Goal: Transaction & Acquisition: Obtain resource

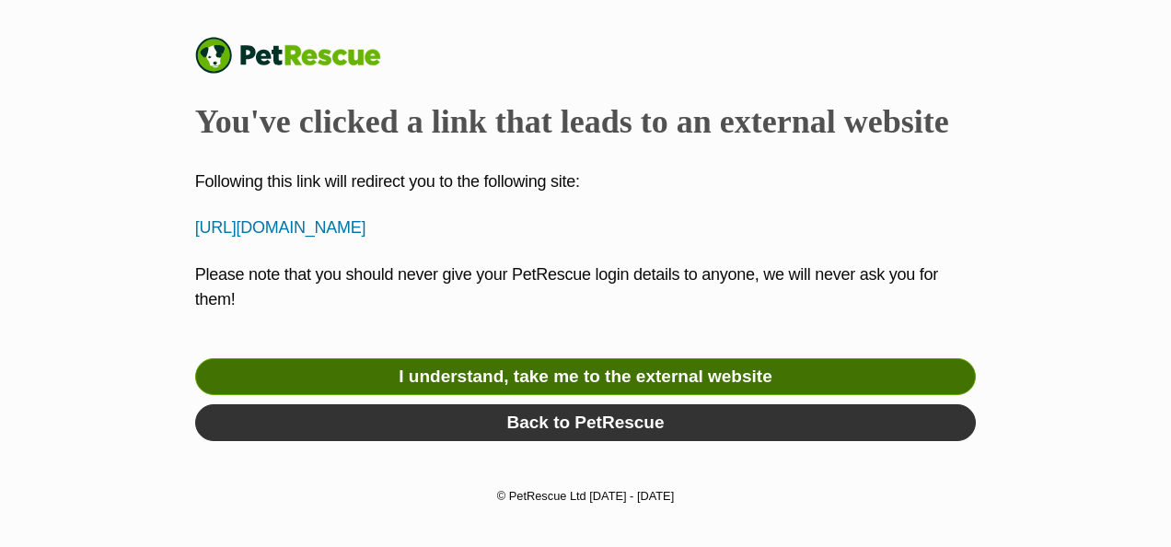
click at [533, 376] on link "I understand, take me to the external website" at bounding box center [585, 376] width 781 height 37
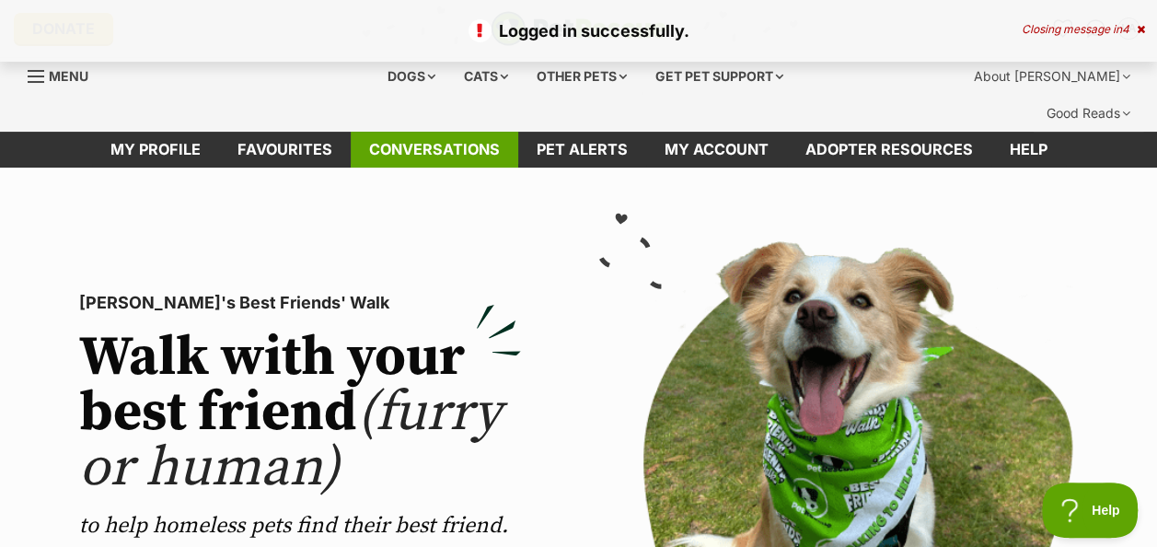
click at [456, 132] on link "Conversations" at bounding box center [435, 150] width 168 height 36
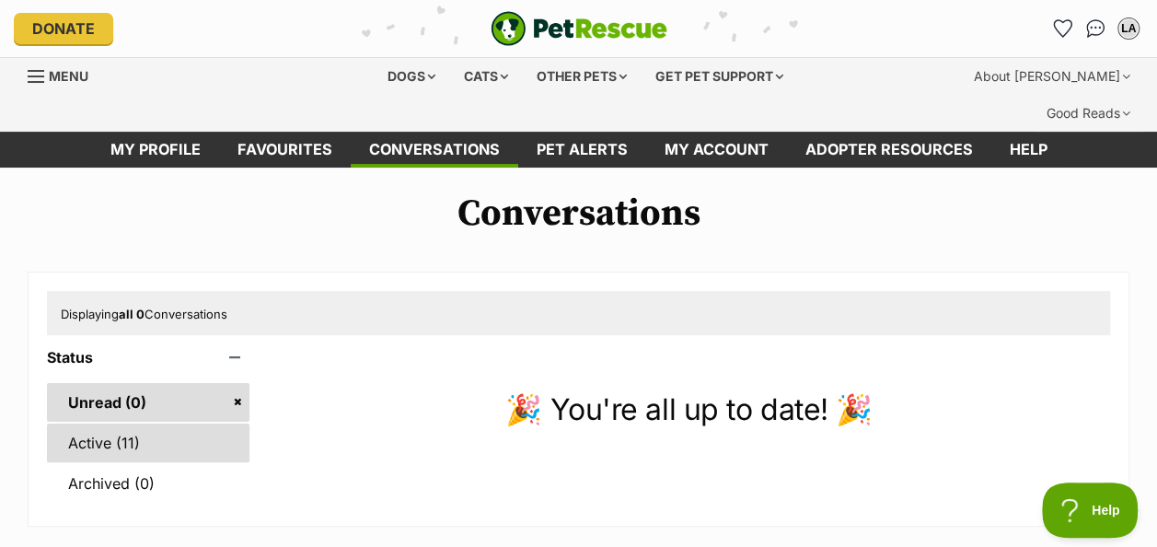
click at [125, 424] on link "Active (11)" at bounding box center [148, 443] width 203 height 39
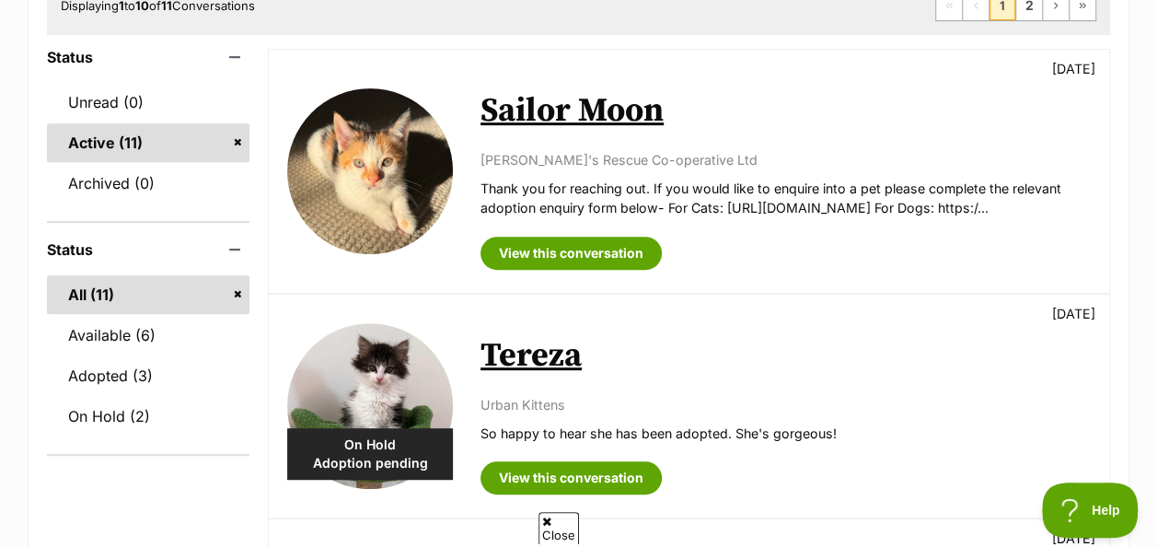
scroll to position [316, 0]
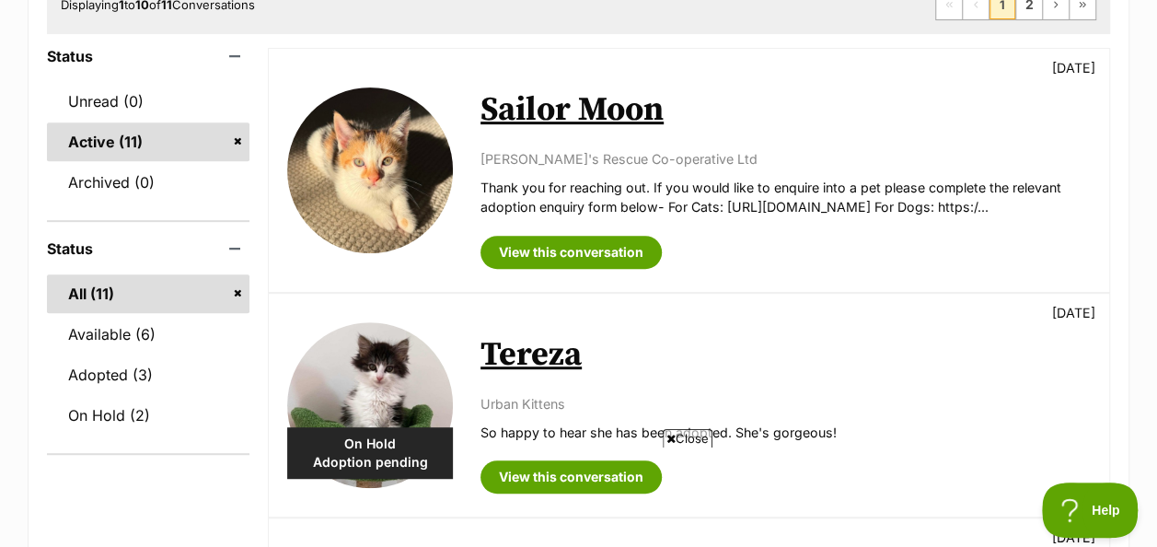
click at [699, 431] on span "Close" at bounding box center [688, 438] width 50 height 18
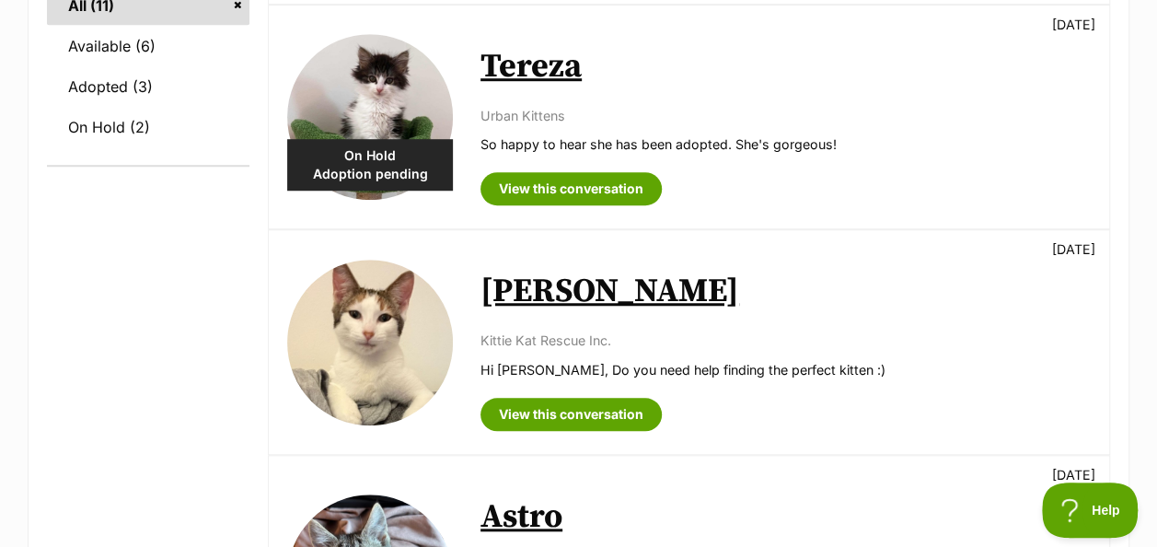
scroll to position [0, 0]
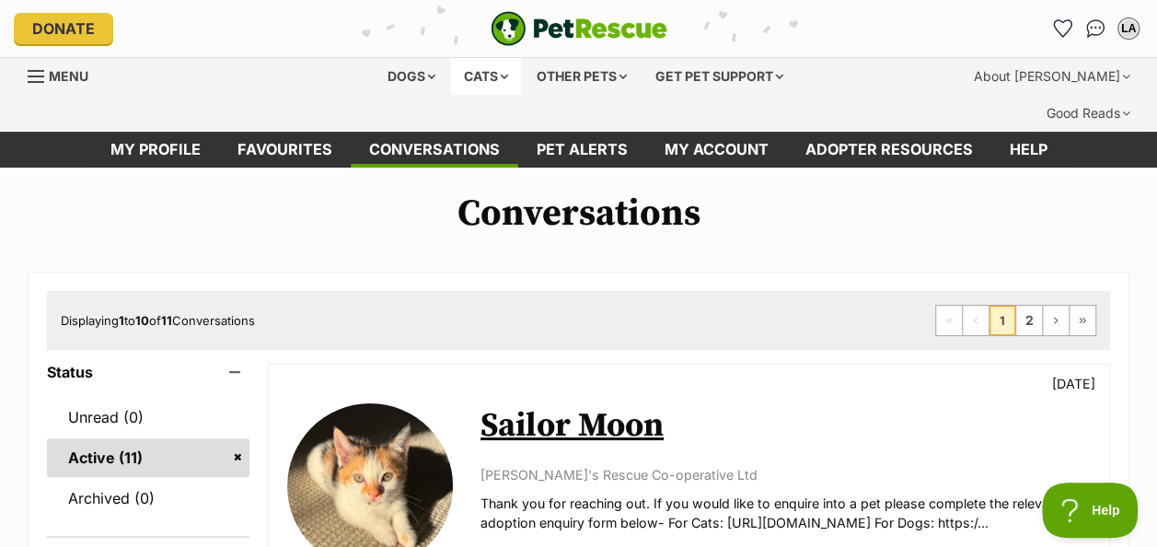
click at [481, 76] on div "Cats" at bounding box center [486, 76] width 70 height 37
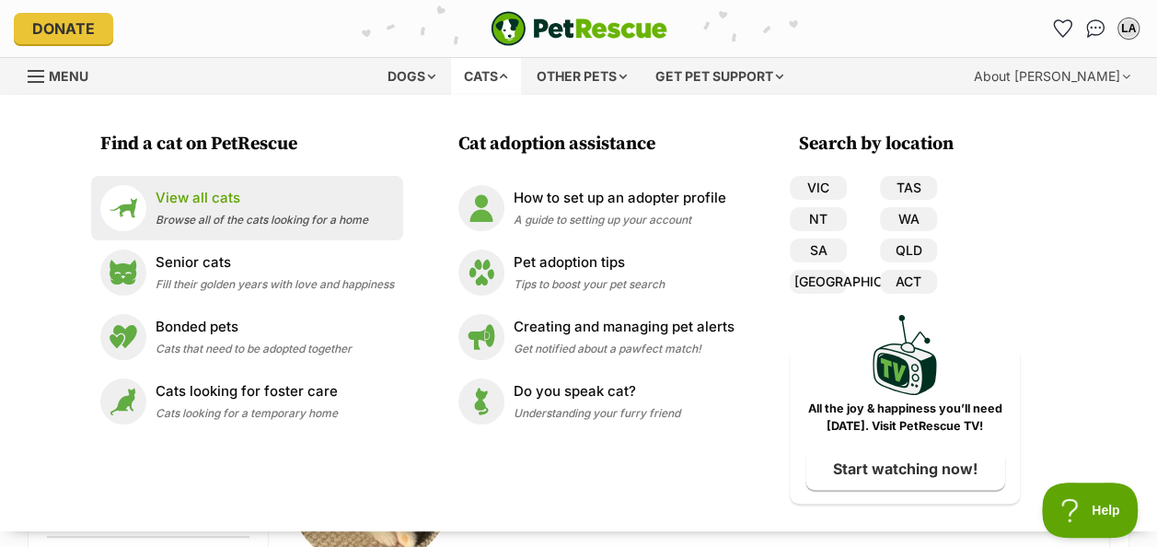
click at [227, 199] on p "View all cats" at bounding box center [262, 198] width 213 height 21
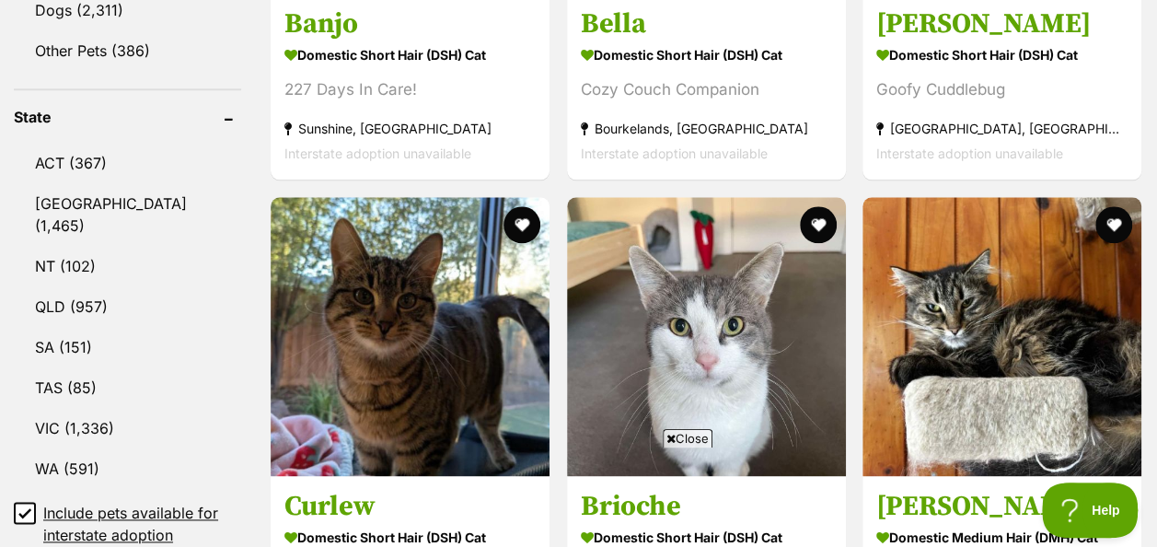
scroll to position [971, 0]
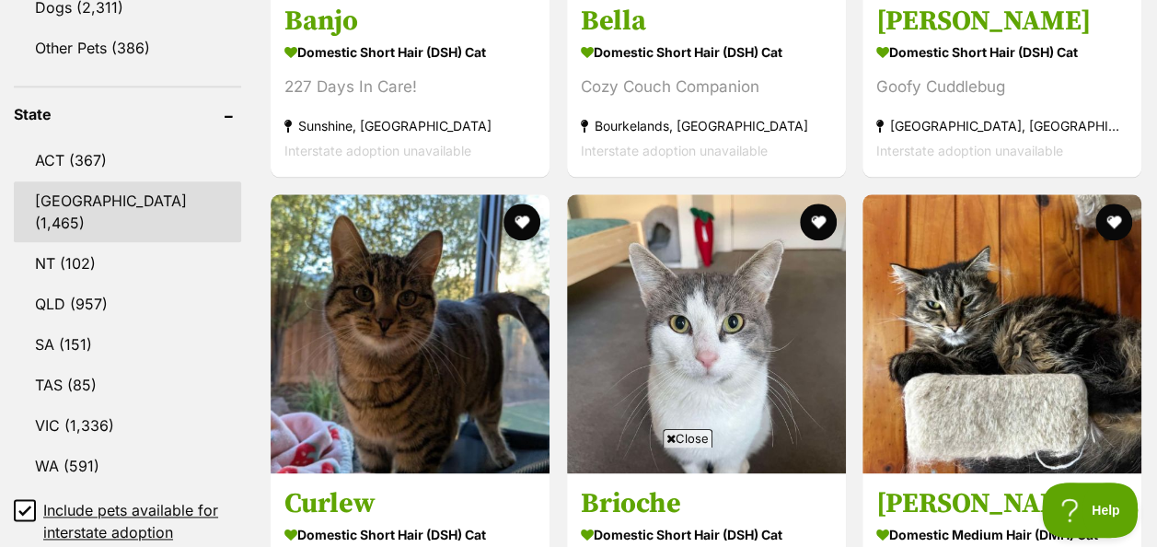
click at [102, 181] on link "[GEOGRAPHIC_DATA] (1,465)" at bounding box center [127, 211] width 227 height 61
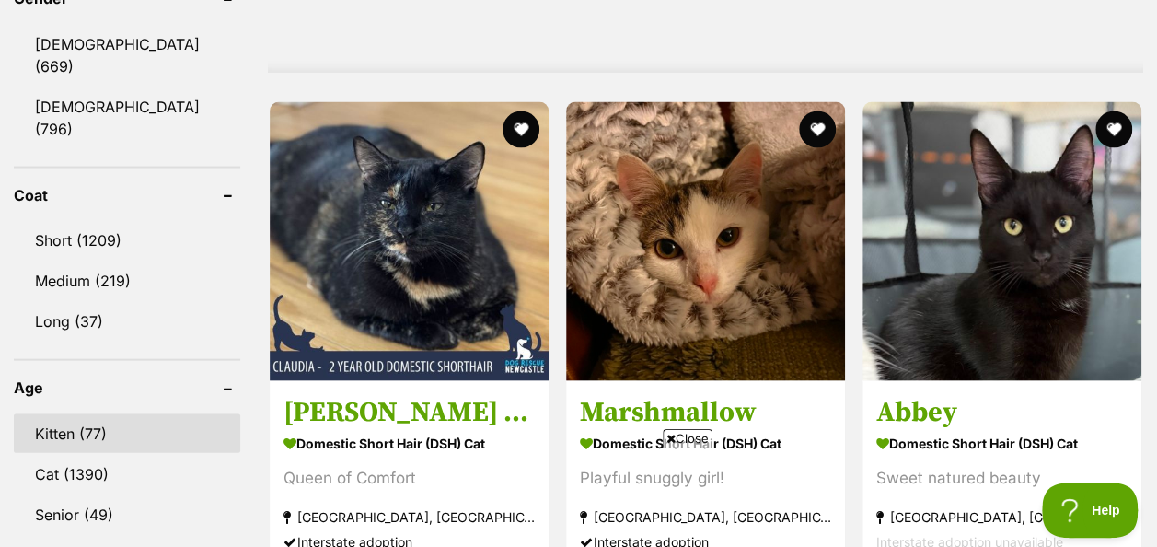
click at [90, 413] on link "Kitten (77)" at bounding box center [127, 432] width 227 height 39
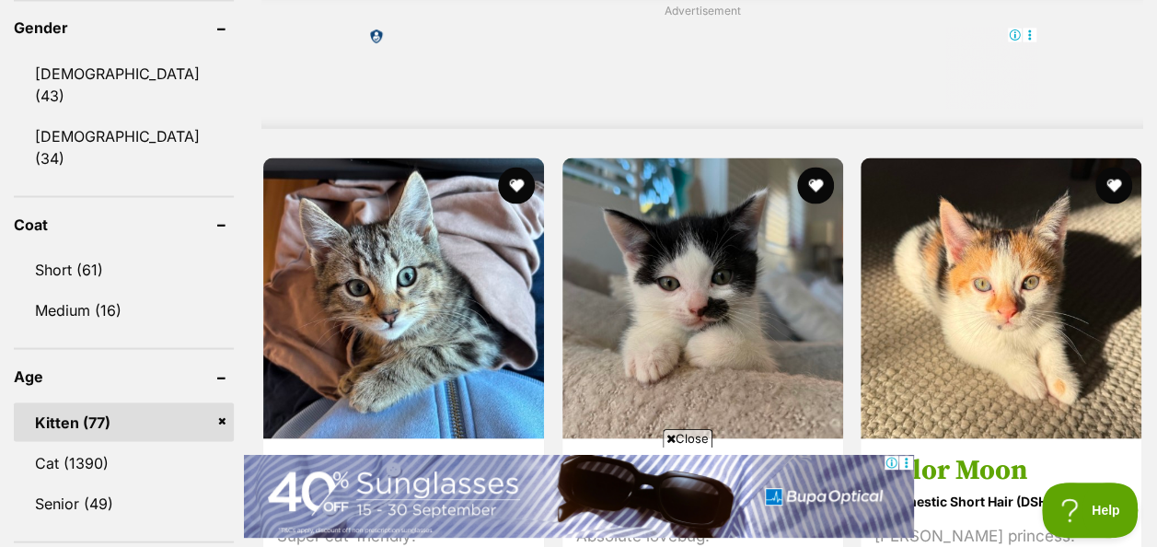
click at [676, 436] on span "Close" at bounding box center [688, 438] width 50 height 18
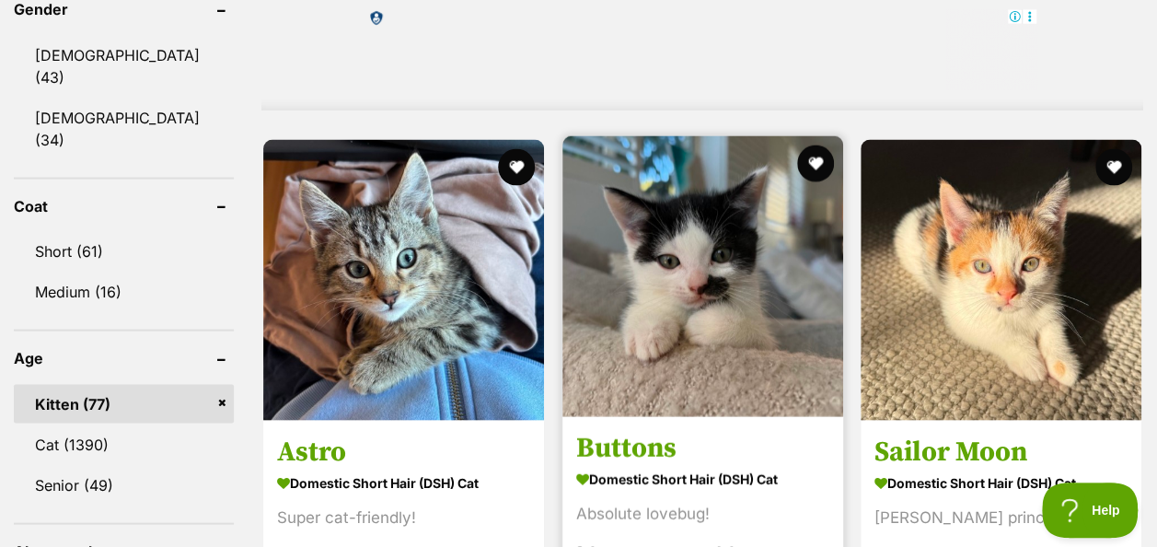
scroll to position [1746, 0]
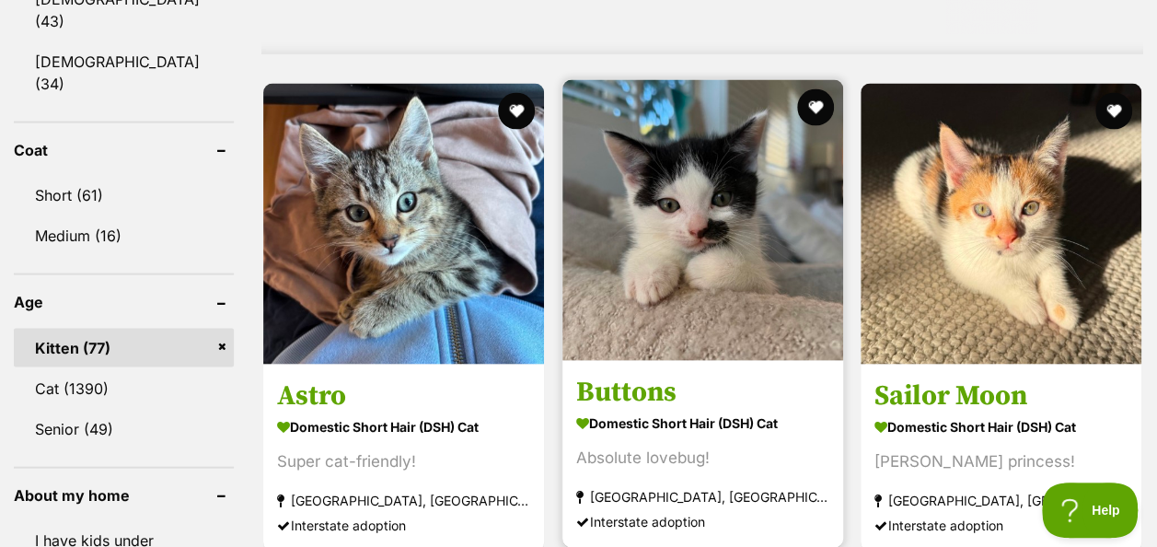
click at [672, 193] on img at bounding box center [703, 220] width 281 height 281
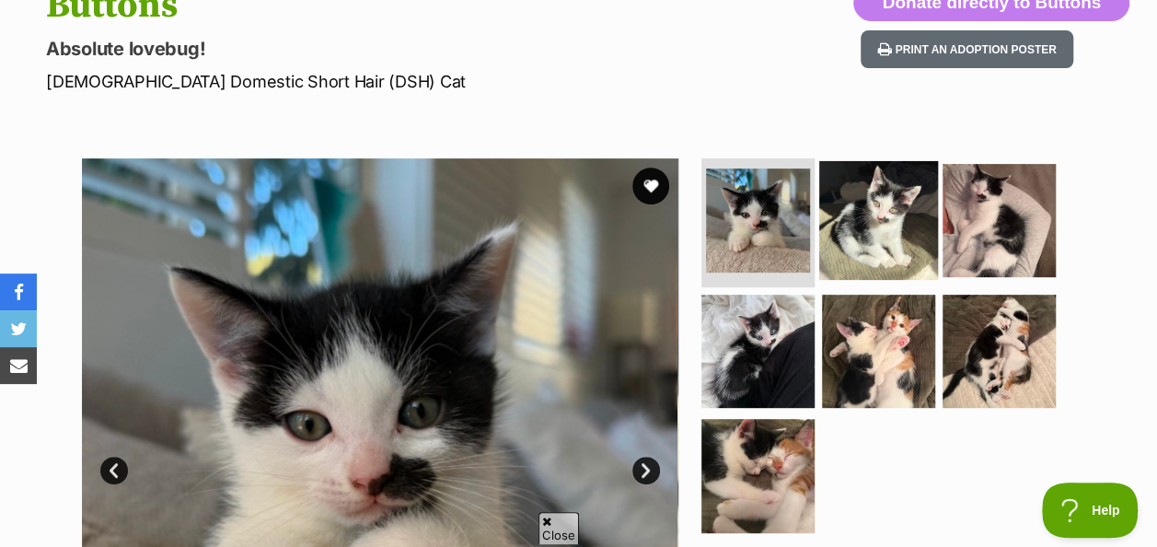
click at [889, 202] on img at bounding box center [878, 220] width 119 height 119
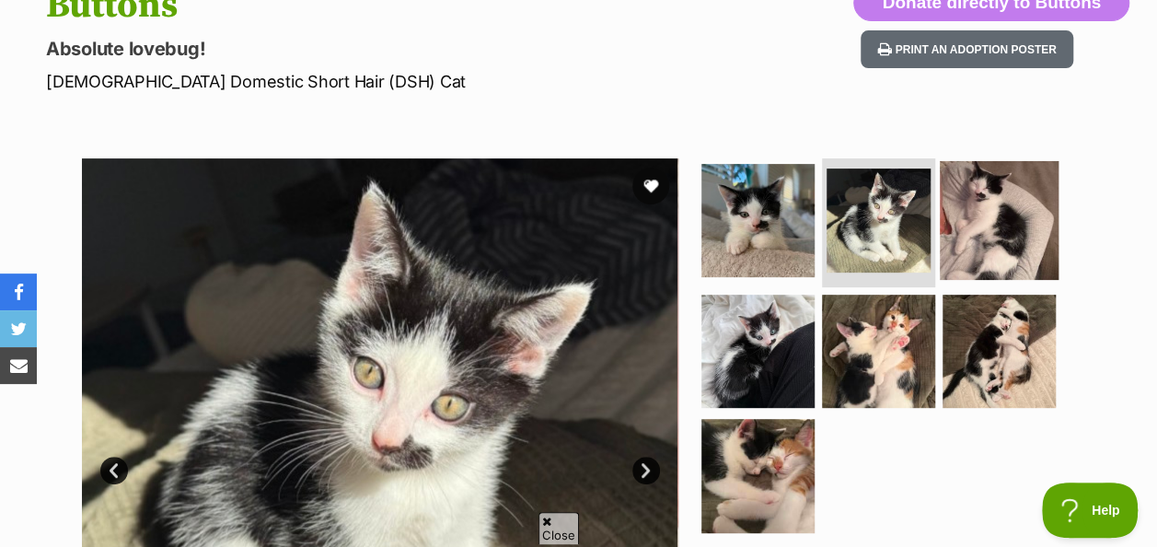
click at [1012, 161] on img at bounding box center [999, 220] width 119 height 119
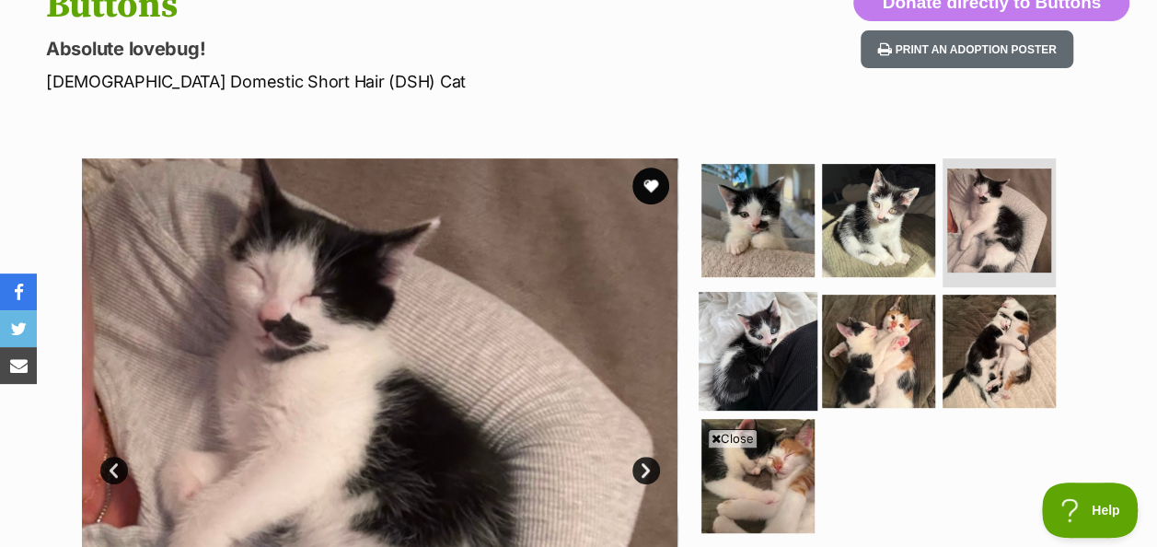
click at [770, 302] on img at bounding box center [758, 350] width 119 height 119
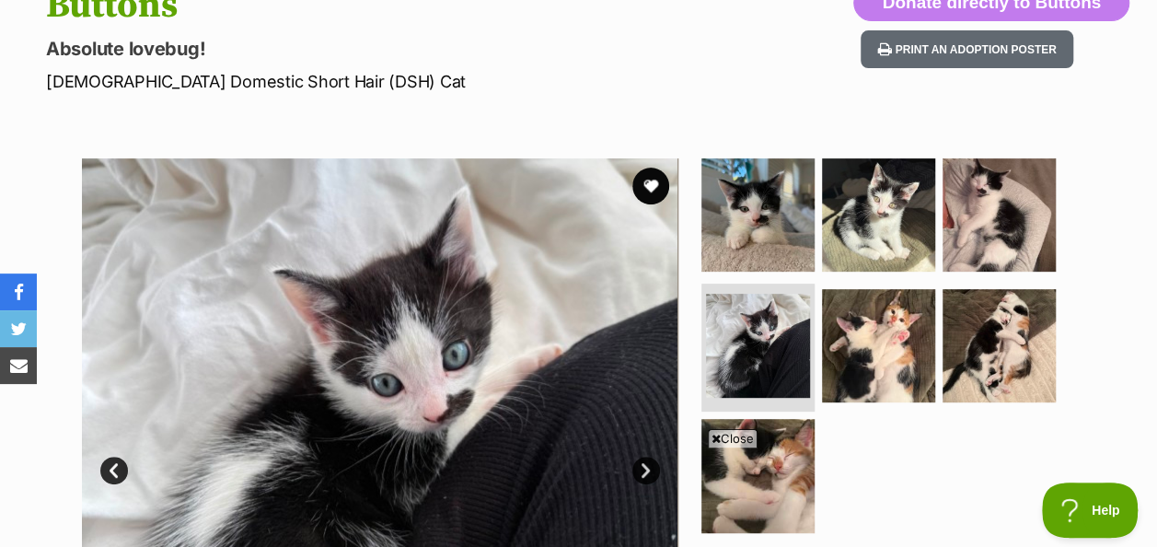
click at [734, 436] on span "Close" at bounding box center [733, 438] width 50 height 18
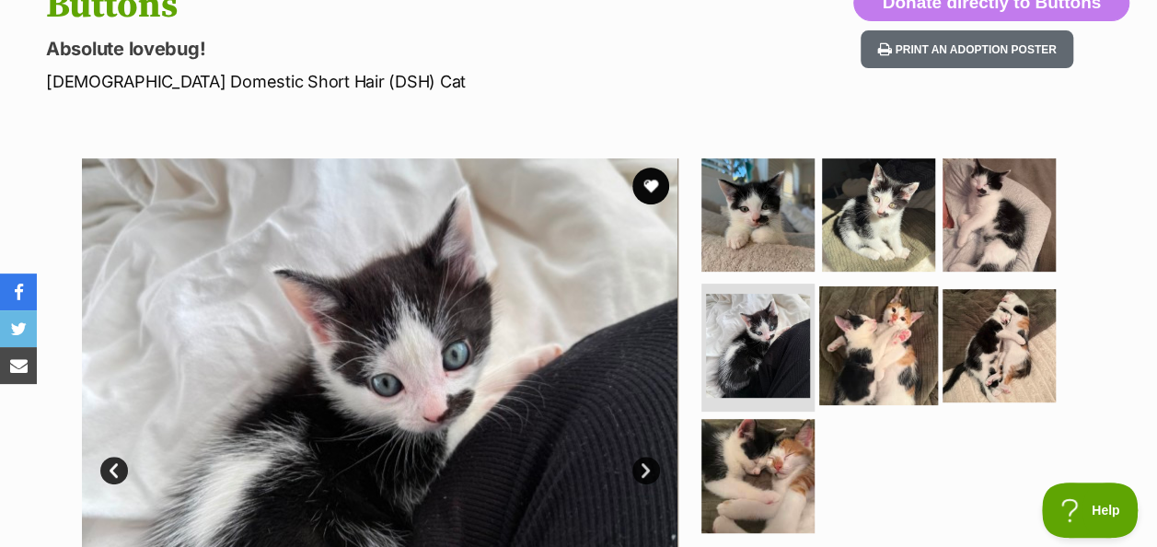
click at [874, 285] on img at bounding box center [878, 344] width 119 height 119
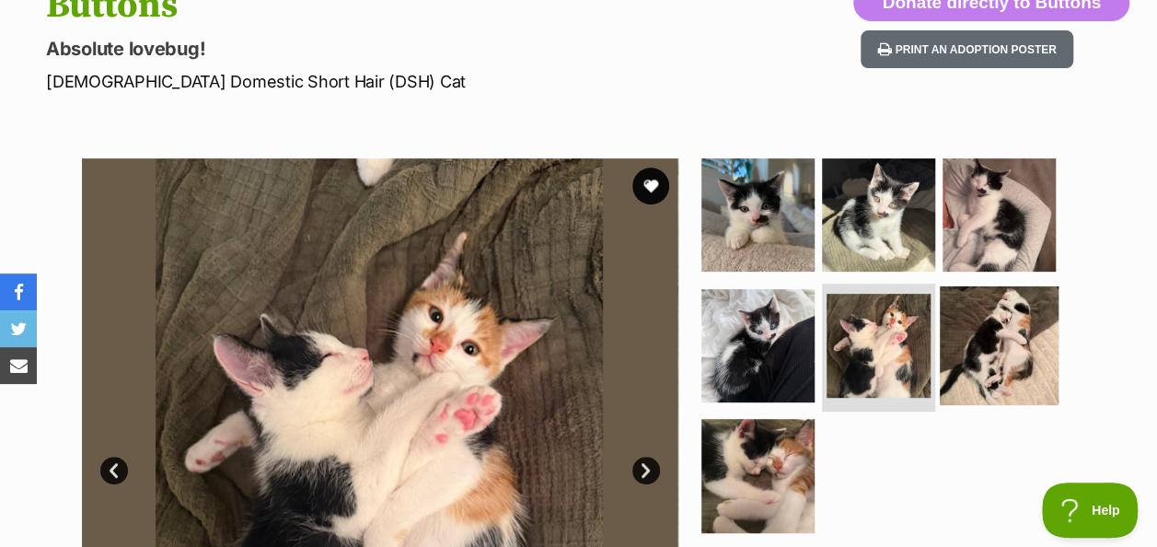
click at [1022, 285] on img at bounding box center [999, 344] width 119 height 119
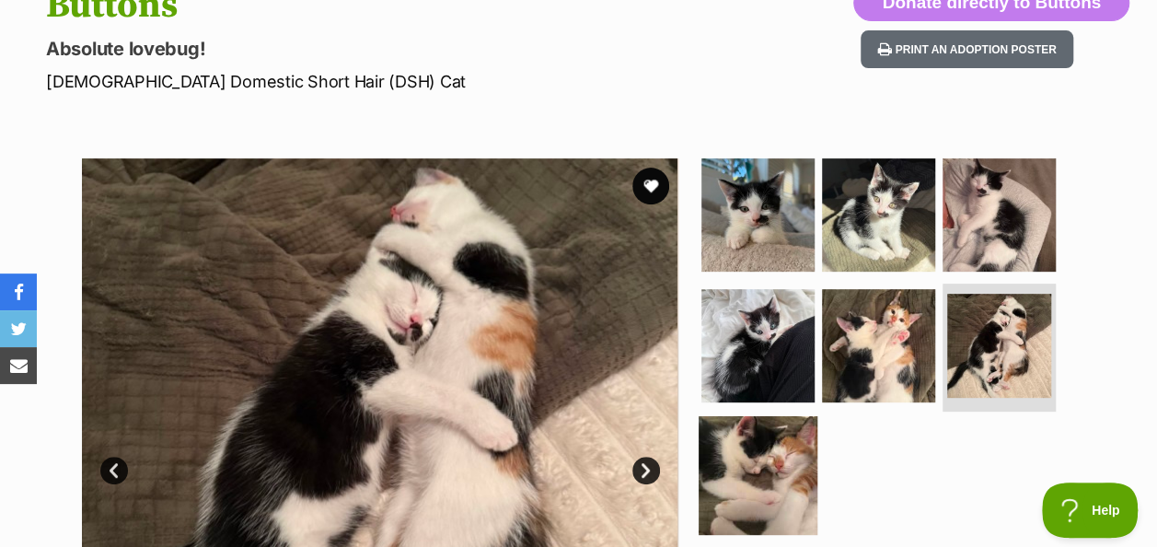
click at [742, 451] on img at bounding box center [758, 475] width 119 height 119
